Goal: Information Seeking & Learning: Stay updated

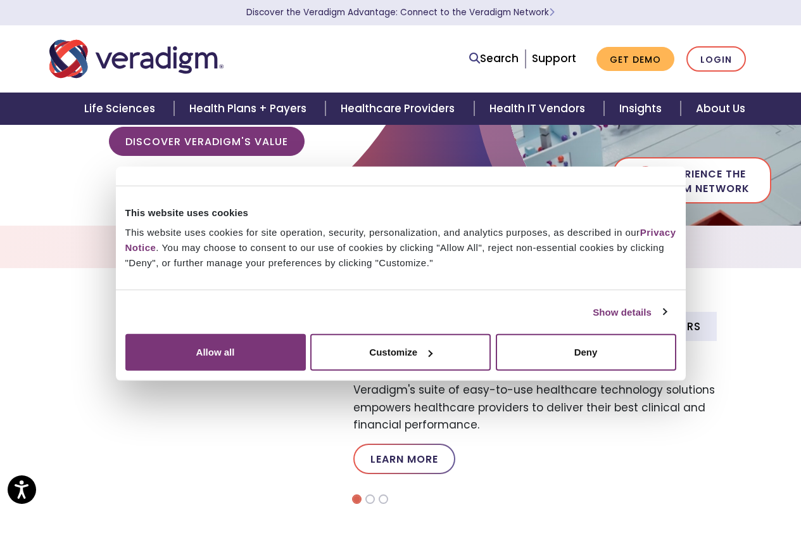
scroll to position [127, 0]
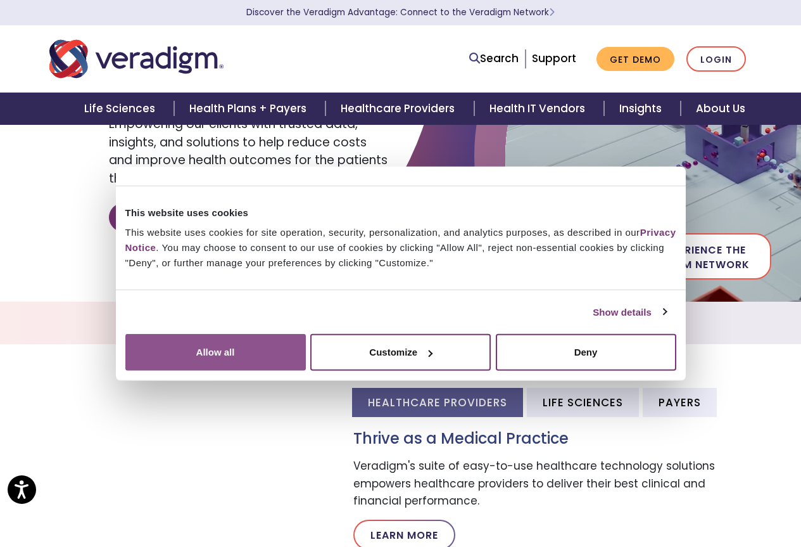
click at [306, 371] on button "Allow all" at bounding box center [215, 352] width 181 height 37
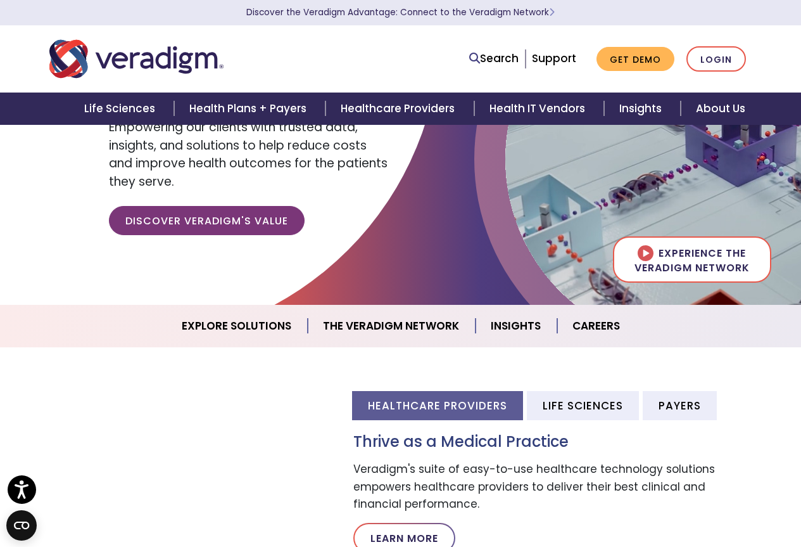
scroll to position [0, 0]
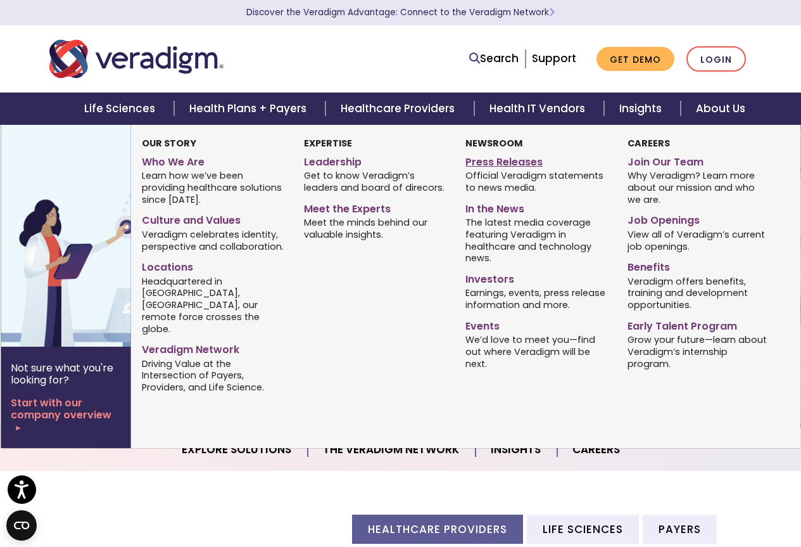
click at [520, 161] on link "Press Releases" at bounding box center [537, 160] width 143 height 18
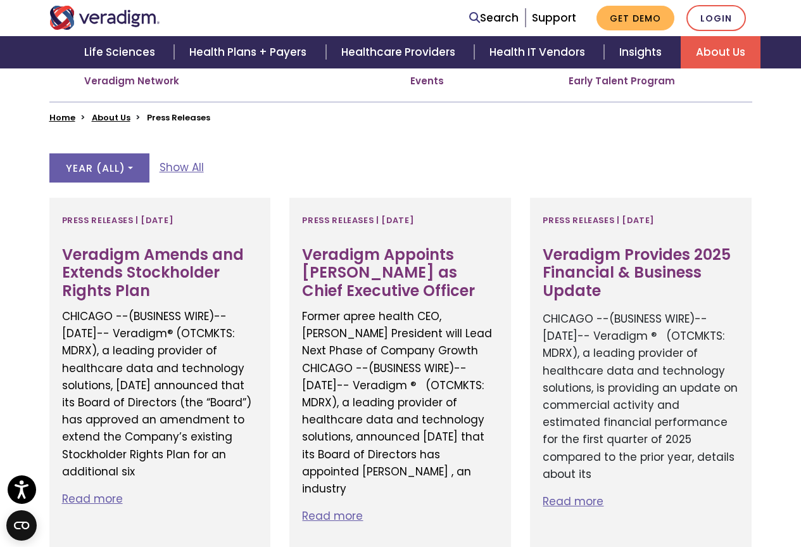
scroll to position [317, 0]
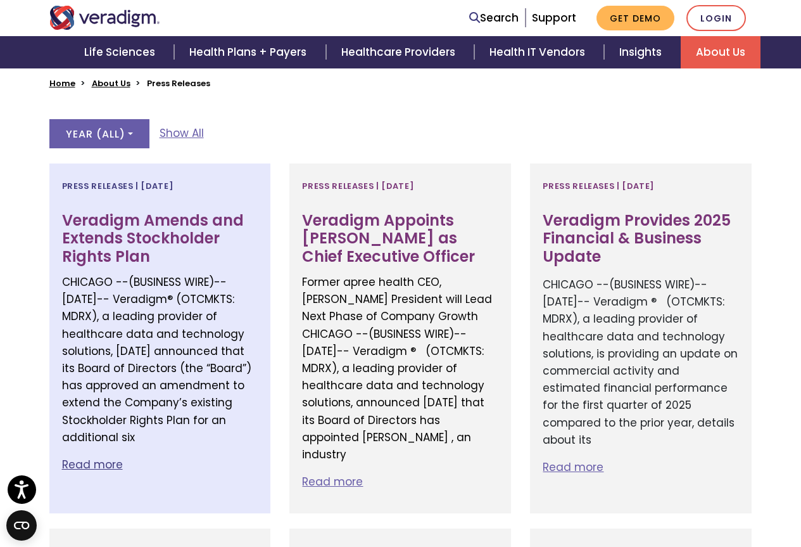
click at [155, 223] on h3 "Veradigm Amends and Extends Stockholder Rights Plan" at bounding box center [160, 239] width 196 height 54
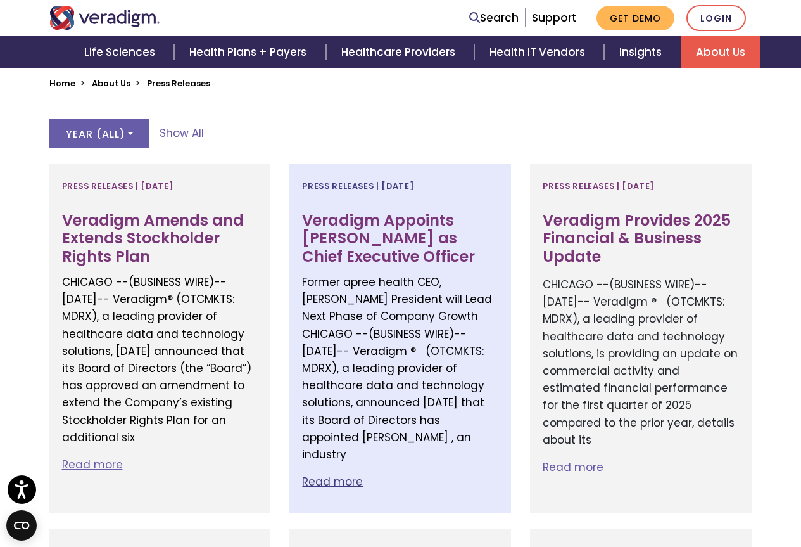
click at [375, 215] on h3 "Veradigm Appoints Don Trigg as Chief Executive Officer" at bounding box center [400, 239] width 196 height 54
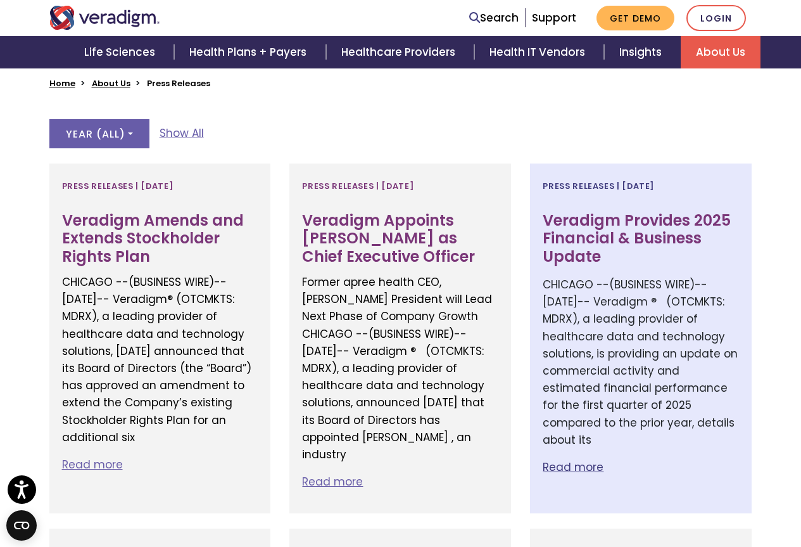
click at [603, 231] on h3 "Veradigm Provides 2025 Financial & Business Update" at bounding box center [641, 239] width 196 height 54
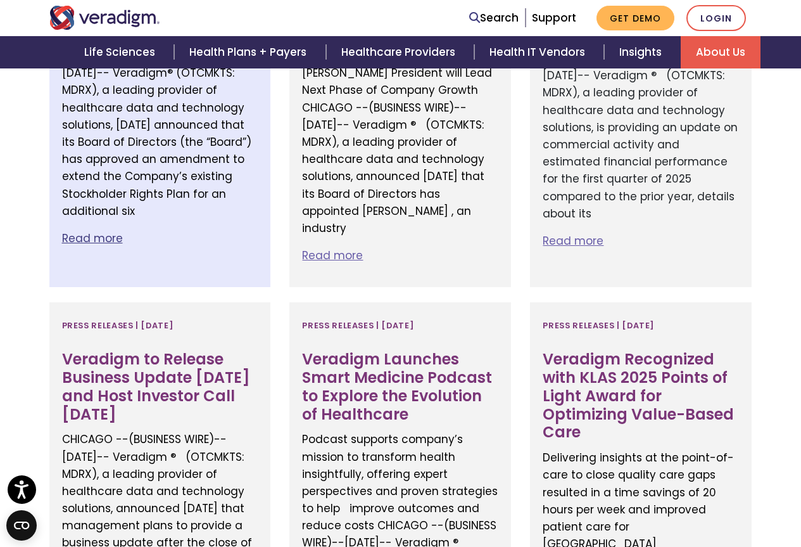
scroll to position [634, 0]
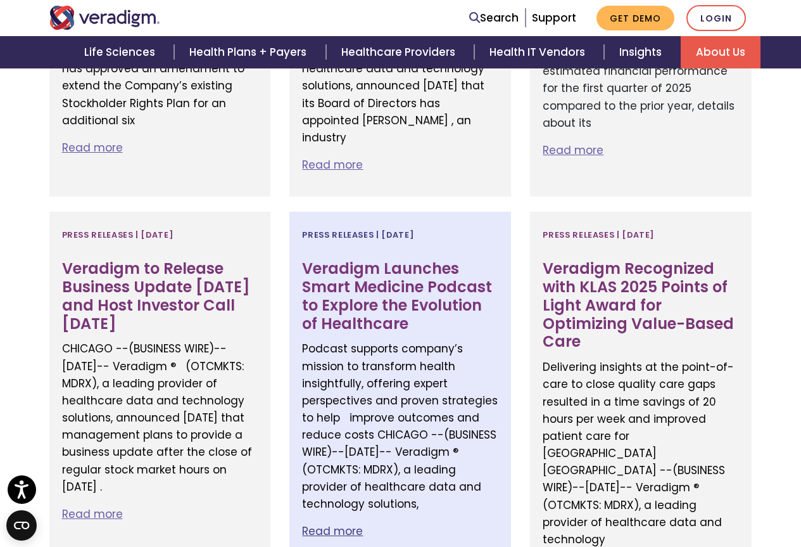
click at [347, 264] on h3 "Veradigm Launches Smart Medicine Podcast to Explore the Evolution of Healthcare" at bounding box center [400, 296] width 196 height 73
